Goal: Information Seeking & Learning: Check status

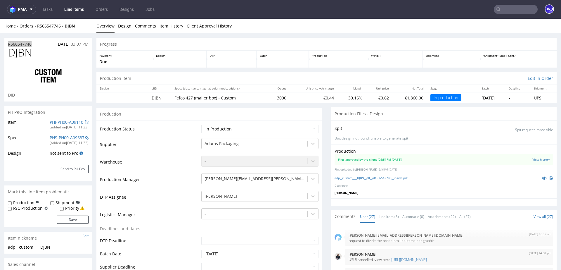
click at [512, 11] on input "text" at bounding box center [516, 9] width 44 height 9
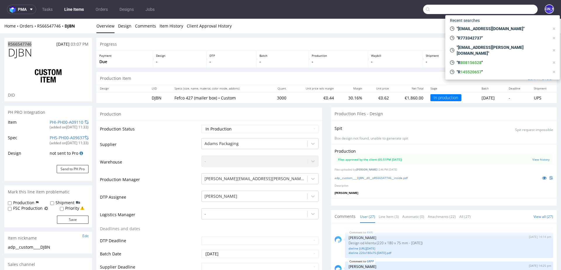
paste input "juan@merchery.co"
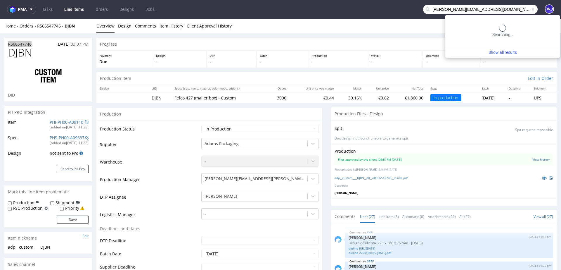
type input "juan@merchery.co"
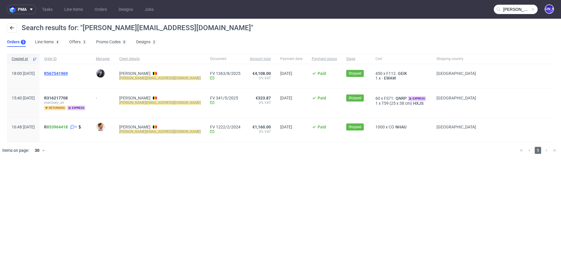
click at [68, 73] on span "R567541969" at bounding box center [56, 73] width 24 height 5
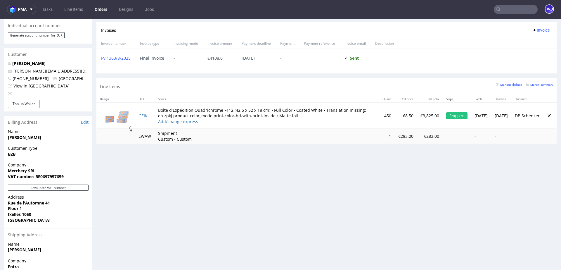
scroll to position [273, 0]
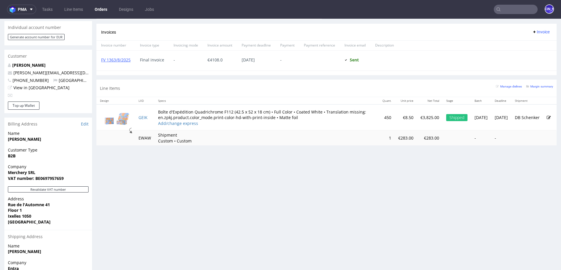
click at [151, 116] on td "GEIK" at bounding box center [145, 117] width 20 height 26
copy link "GEIK"
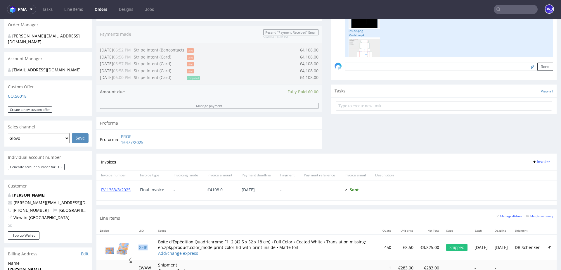
scroll to position [0, 0]
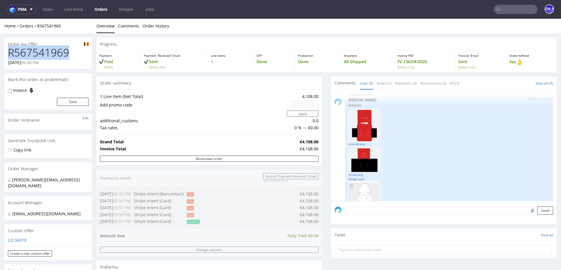
drag, startPoint x: 74, startPoint y: 52, endPoint x: 0, endPoint y: 52, distance: 74.2
copy h1 "R567541969"
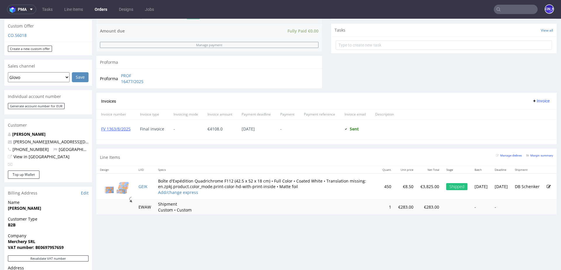
scroll to position [196, 0]
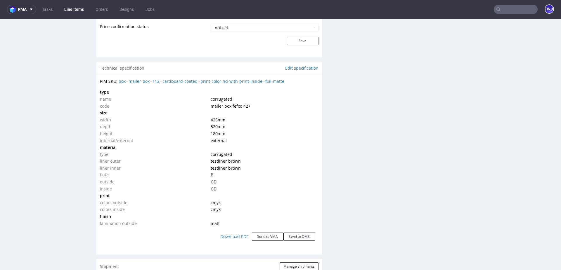
scroll to position [541, 0]
drag, startPoint x: 216, startPoint y: 125, endPoint x: 209, endPoint y: 124, distance: 7.0
click at [211, 124] on span "520 mm" at bounding box center [218, 125] width 15 height 6
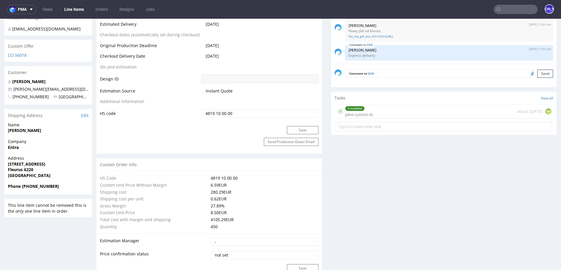
scroll to position [303, 0]
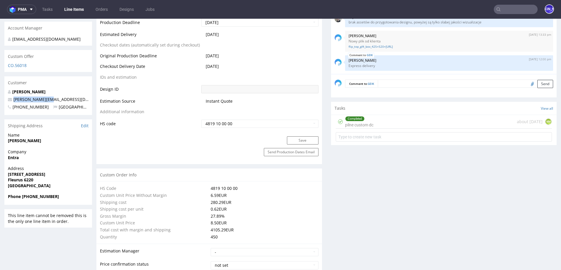
drag, startPoint x: 54, startPoint y: 96, endPoint x: 7, endPoint y: 96, distance: 47.0
click at [7, 96] on div "Juan Pirlot juan@merchery.co +32471467765 Belgium" at bounding box center [48, 102] width 88 height 26
copy span "juan@merchery.co"
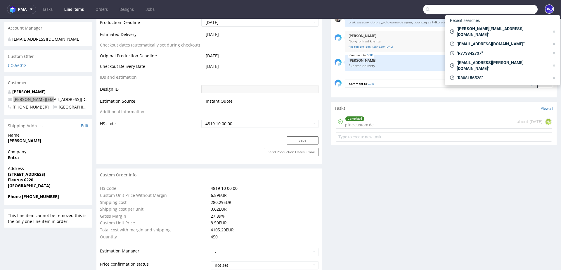
click at [507, 5] on input "text" at bounding box center [480, 9] width 114 height 9
paste input "juan@merchery.co"
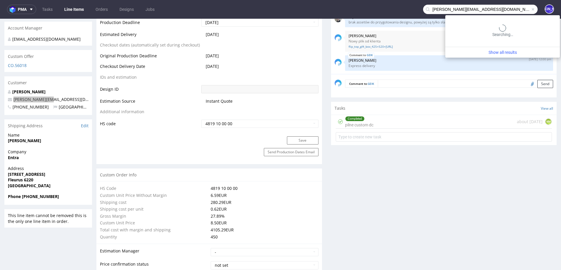
type input "juan@merchery.co"
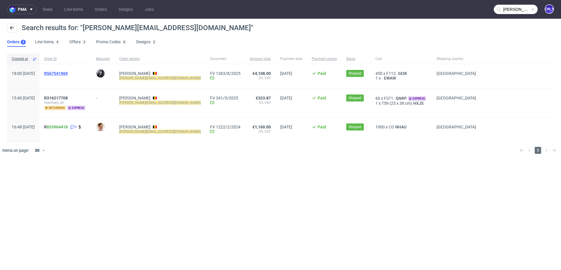
click at [68, 73] on span "R567541969" at bounding box center [56, 73] width 24 height 5
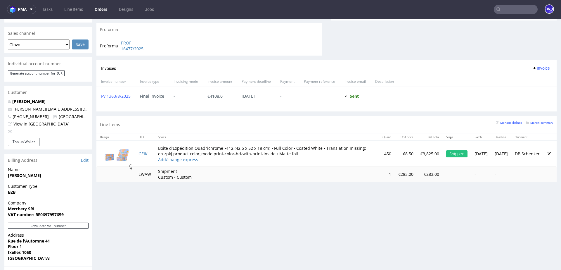
scroll to position [241, 0]
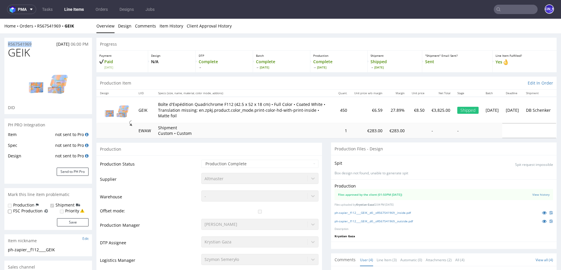
drag, startPoint x: 36, startPoint y: 44, endPoint x: 0, endPoint y: 43, distance: 36.2
copy p "R567541969"
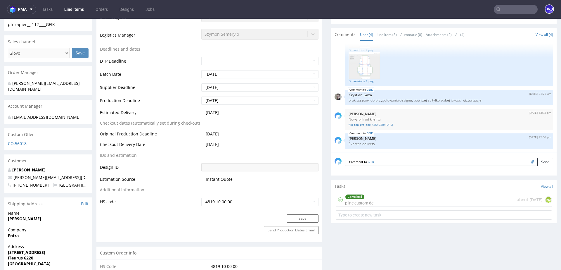
scroll to position [262, 0]
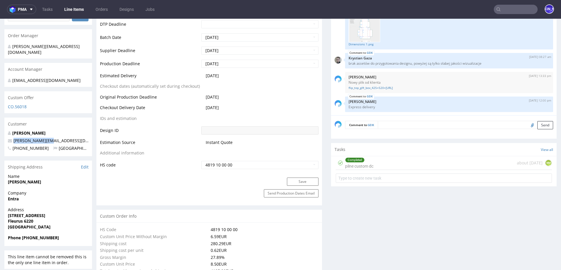
drag, startPoint x: 58, startPoint y: 134, endPoint x: 0, endPoint y: 134, distance: 58.4
copy span "juan@merchery.co"
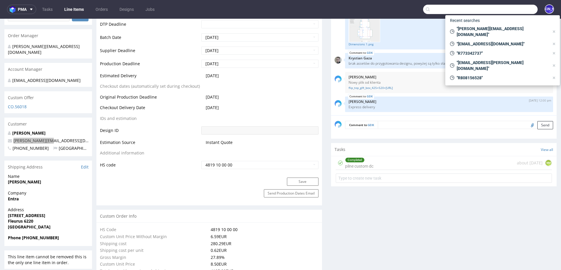
click at [507, 13] on input "text" at bounding box center [480, 9] width 114 height 9
paste input "juan@merchery.co"
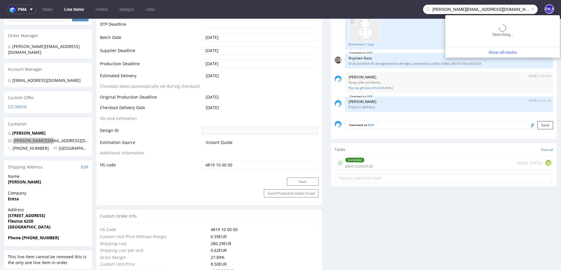
type input "juan@merchery.co"
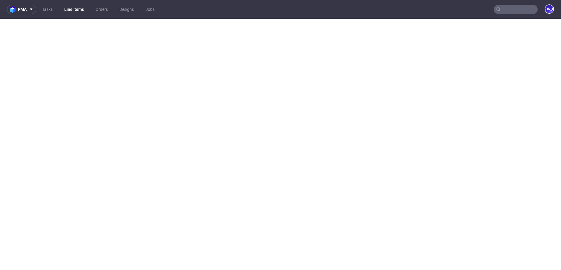
select select "in_progress"
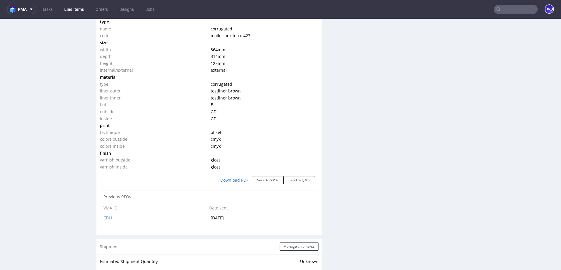
scroll to position [567, 0]
